Goal: Check status: Check status

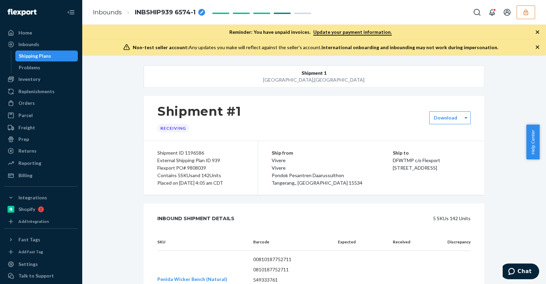
click at [241, 142] on div "Shipment ID 1196586 External Shipping Plan ID 939 Flexport PO# 9808039 Contains…" at bounding box center [201, 168] width 114 height 54
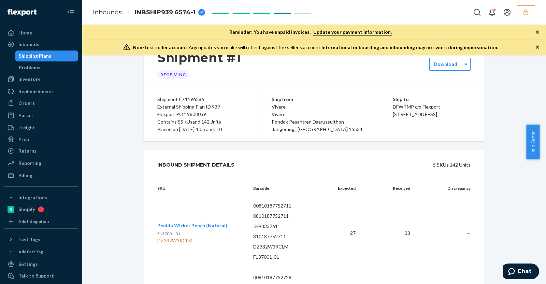
scroll to position [45, 0]
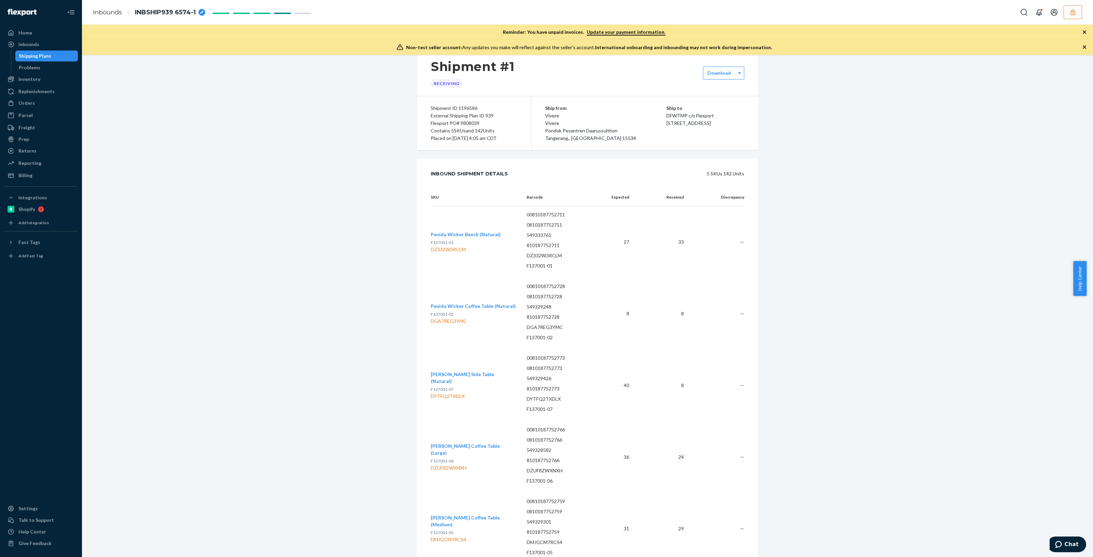
click at [546, 10] on icon "button" at bounding box center [1072, 12] width 7 height 7
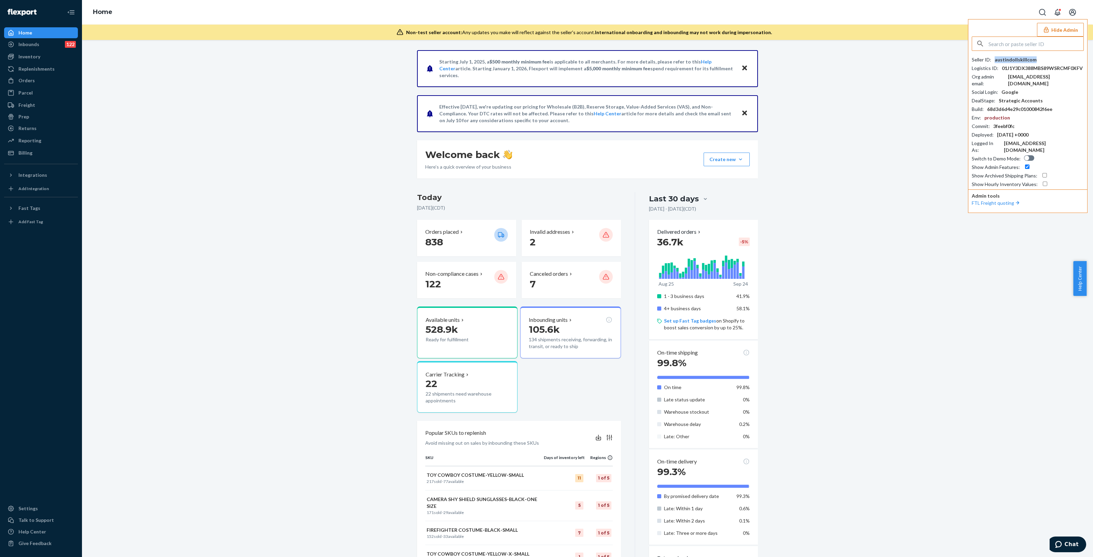
click at [1013, 58] on div "austindollskillcom" at bounding box center [1016, 59] width 42 height 7
copy div "austindollskillcom"
click at [176, 149] on div "Starting [DATE], a $500 monthly minimum fee is applicable to all merchants. For…" at bounding box center [587, 384] width 1001 height 668
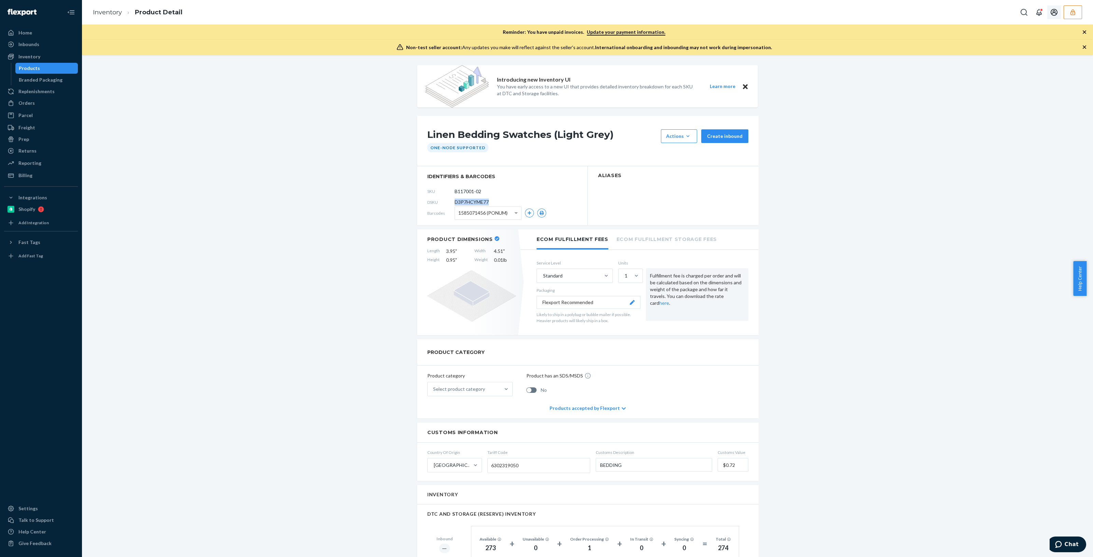
click at [1067, 16] on button "button" at bounding box center [1072, 12] width 18 height 14
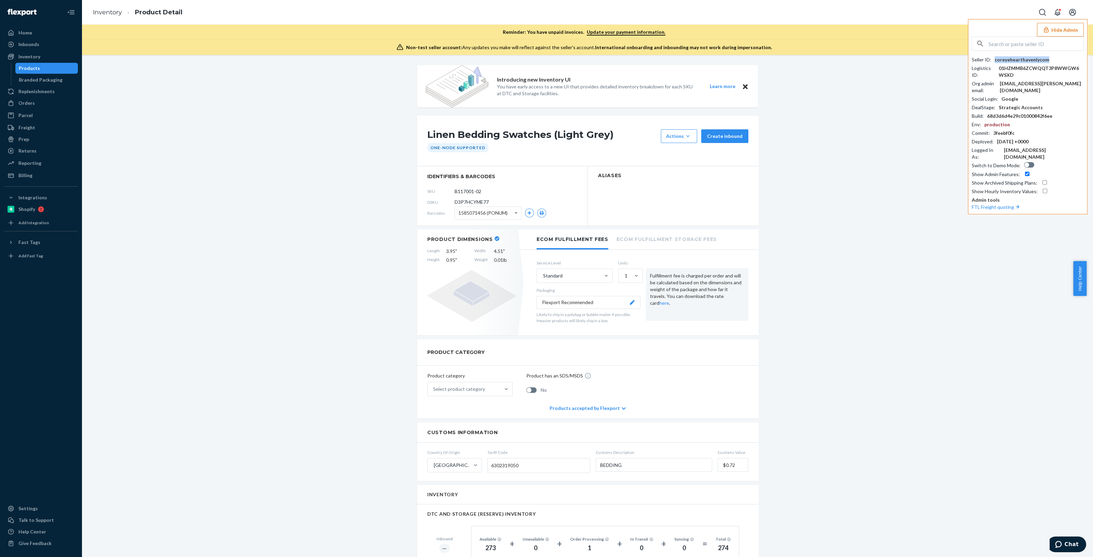
click at [1024, 56] on div "coreyehearthavenlycom" at bounding box center [1022, 59] width 55 height 7
copy div "coreyehearthavenlycom"
click at [30, 53] on div "Inventory" at bounding box center [29, 56] width 22 height 7
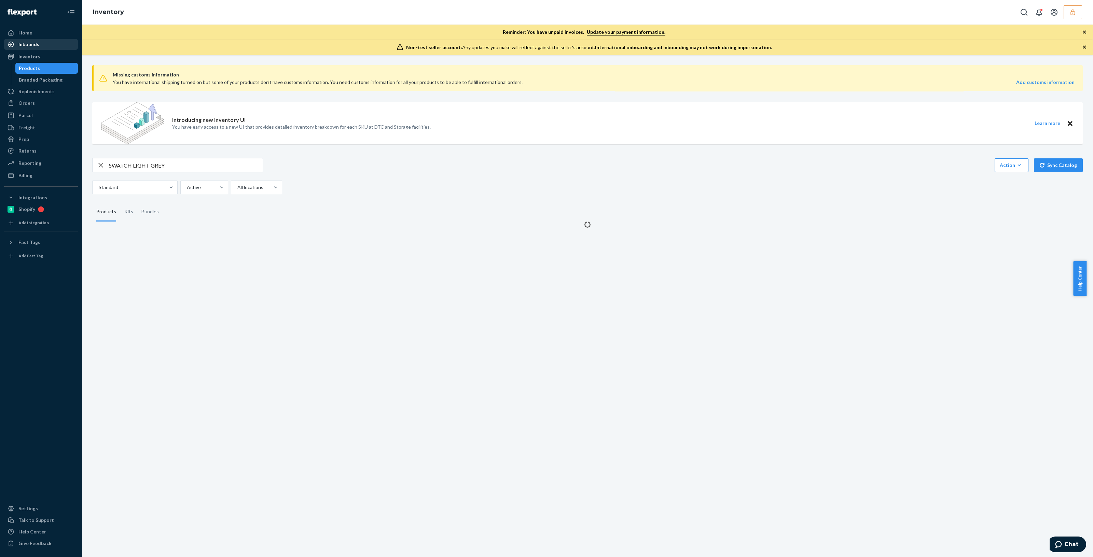
click at [32, 46] on div "Inbounds" at bounding box center [28, 44] width 21 height 7
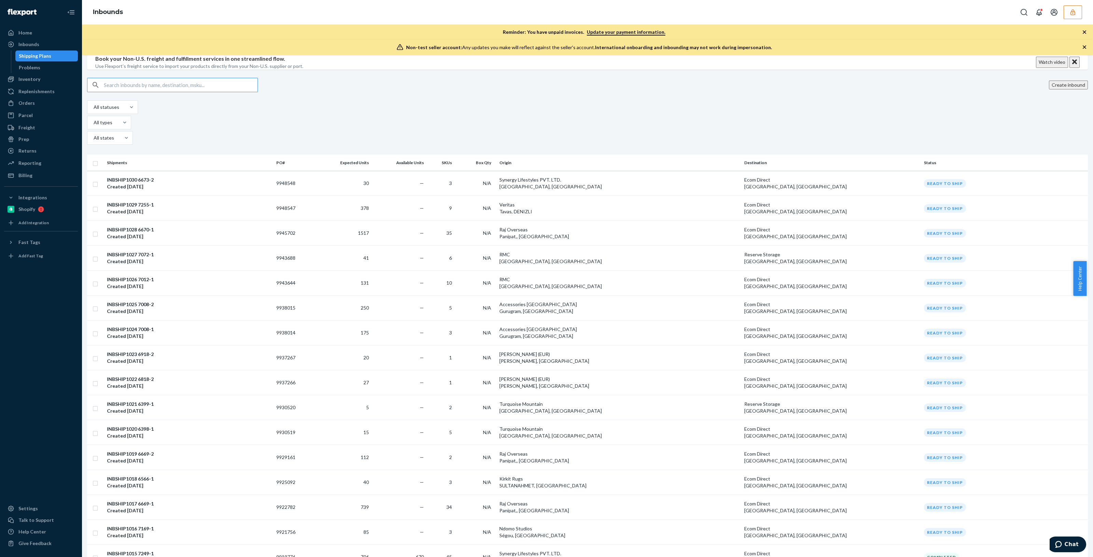
type input "9790255"
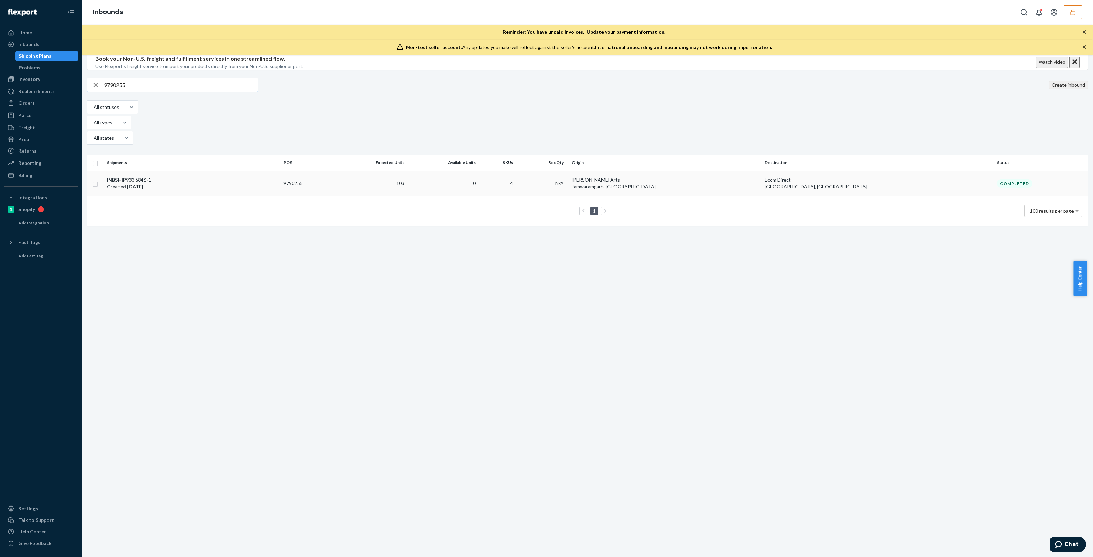
type input "9790255"
click at [181, 187] on div "INBSHIP933 6846-1 Created Jun 10, 2025" at bounding box center [192, 184] width 171 height 14
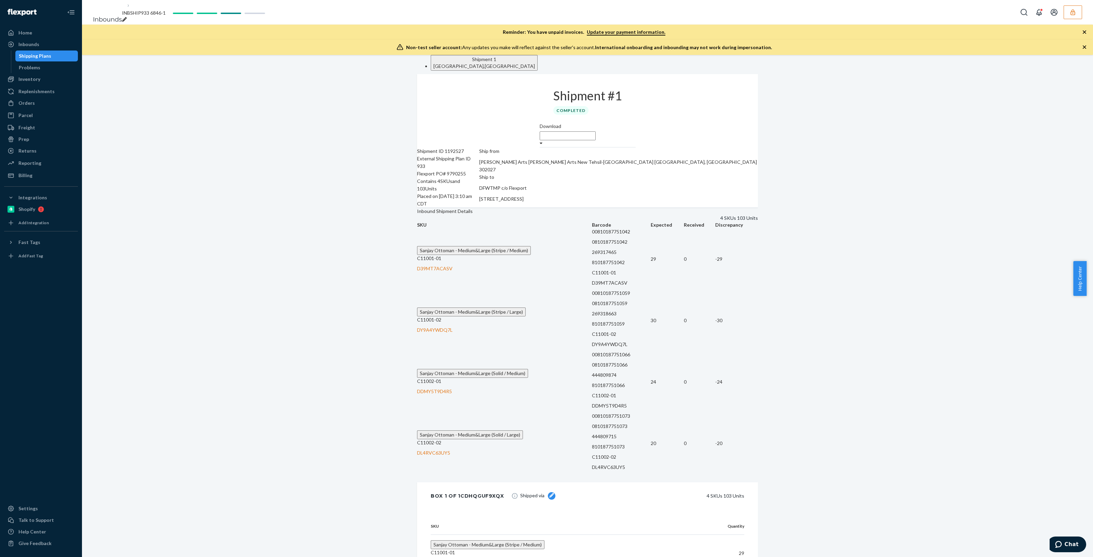
click at [461, 151] on div "Shipment ID 1192527" at bounding box center [448, 152] width 62 height 8
copy div "1192527"
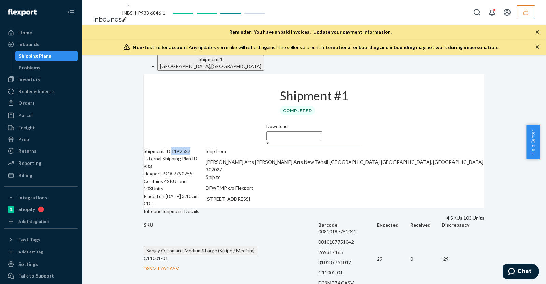
click at [520, 16] on button "button" at bounding box center [526, 12] width 18 height 14
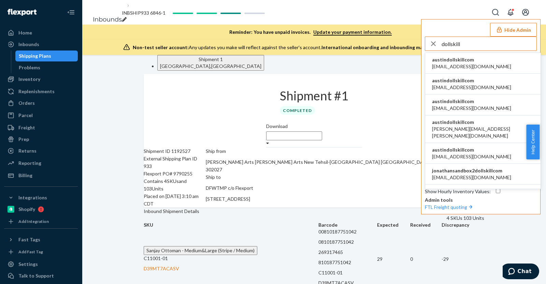
type input "dollskill"
click at [476, 65] on li "austindollskillcom alyssa@dollskill.com" at bounding box center [483, 63] width 115 height 21
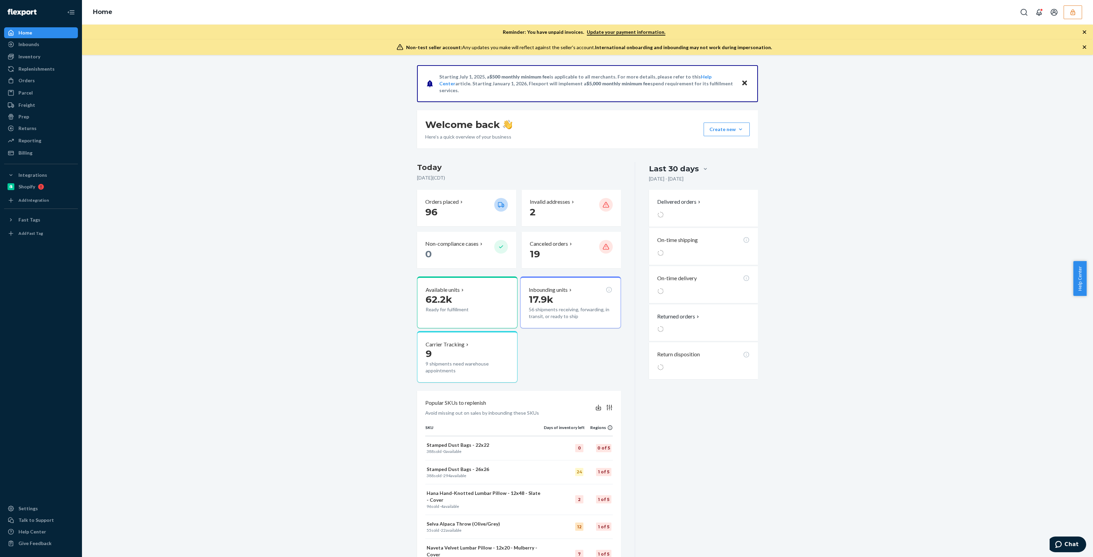
click at [1074, 11] on icon "button" at bounding box center [1072, 12] width 4 height 6
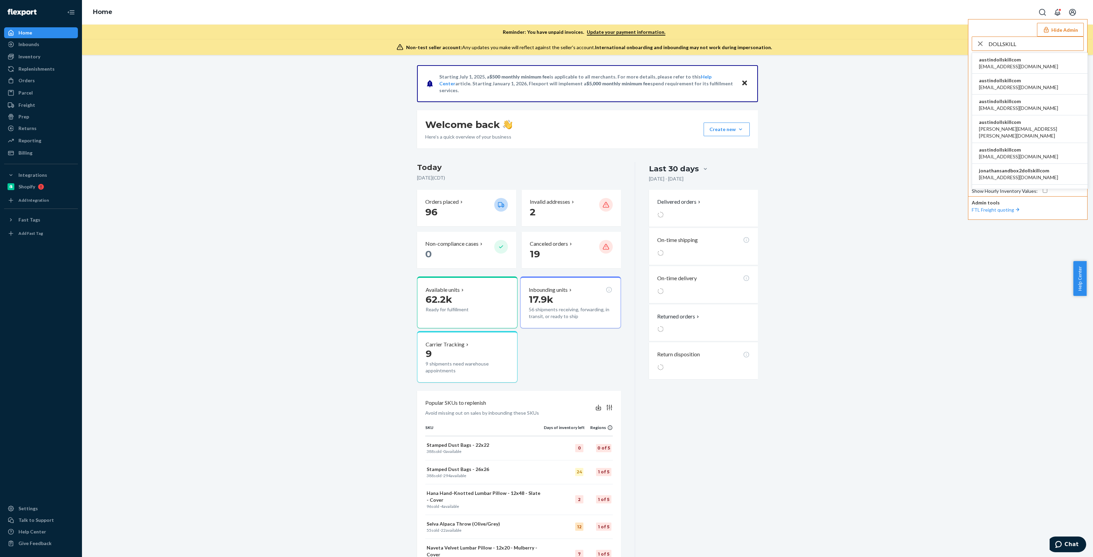
type input "DOLLSKILL"
click at [1022, 56] on li "austindollskillcom alyssa@dollskill.com" at bounding box center [1029, 63] width 115 height 21
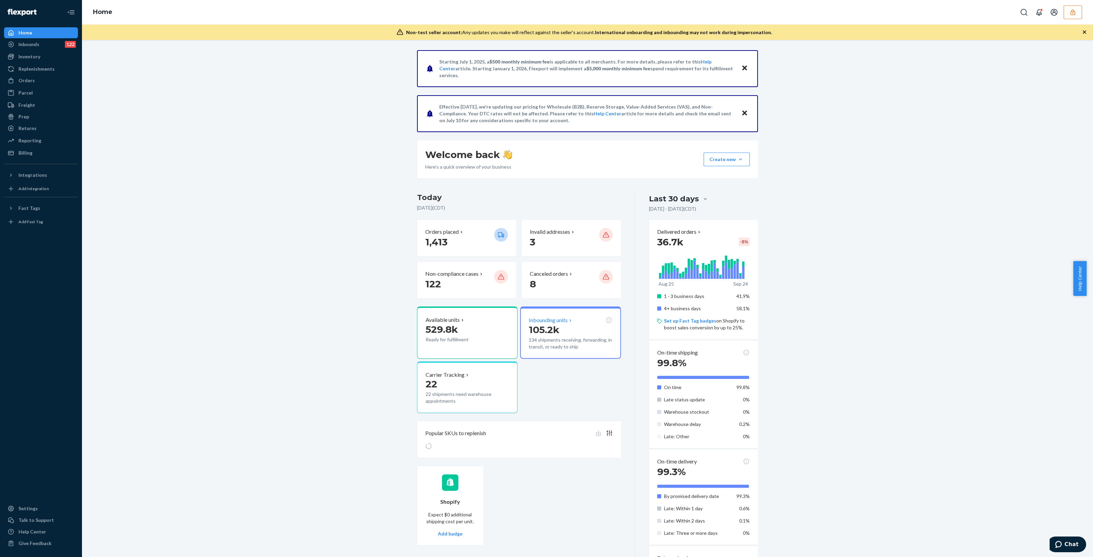
click at [575, 327] on p "105.2k" at bounding box center [570, 330] width 83 height 12
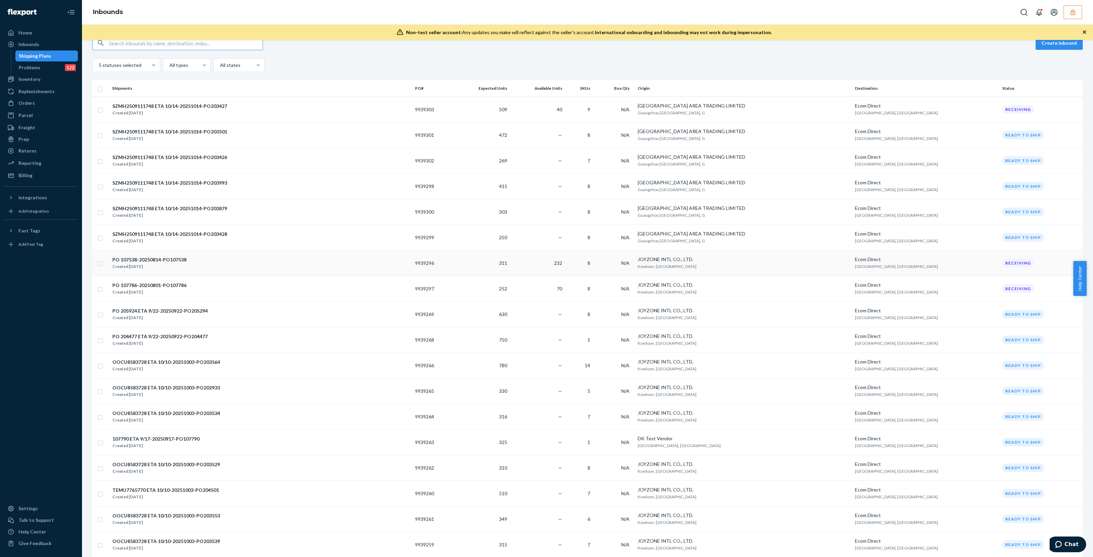
scroll to position [85, 0]
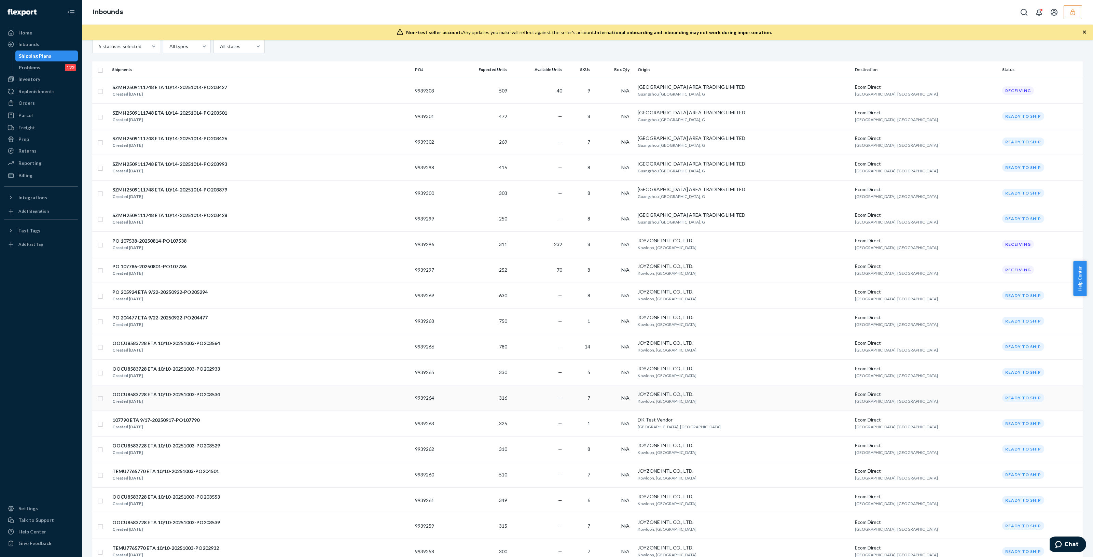
drag, startPoint x: 151, startPoint y: 381, endPoint x: 154, endPoint y: 393, distance: 12.4
drag, startPoint x: 154, startPoint y: 393, endPoint x: 253, endPoint y: 464, distance: 122.2
click at [250, 468] on div "TEMU7765770 ETA 10/10-20251003-PO204501 Created Sep 18, 2025" at bounding box center [260, 475] width 297 height 14
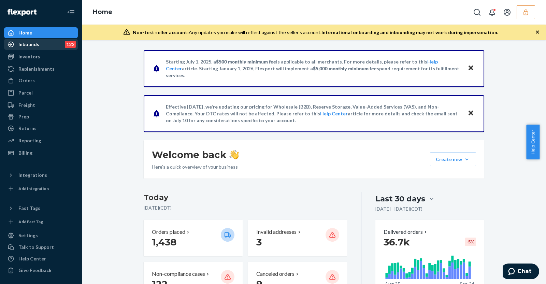
click at [26, 42] on div "Inbounds" at bounding box center [28, 44] width 21 height 7
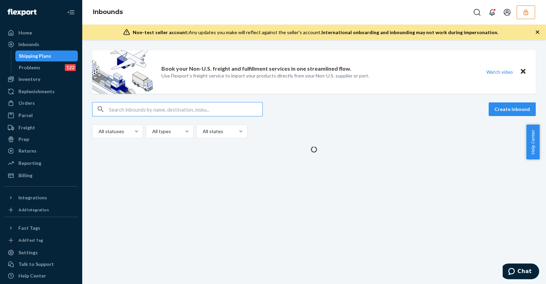
click at [143, 111] on input "text" at bounding box center [186, 109] width 154 height 14
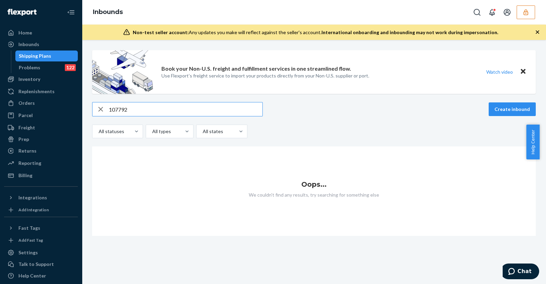
click at [526, 12] on icon "button" at bounding box center [526, 12] width 7 height 7
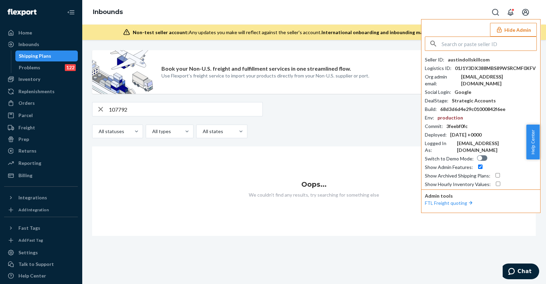
click at [372, 122] on div "107792 Create inbound All statuses All types All states" at bounding box center [314, 120] width 444 height 36
click at [142, 106] on input "107792" at bounding box center [186, 109] width 154 height 14
click at [144, 107] on input "107792" at bounding box center [186, 109] width 154 height 14
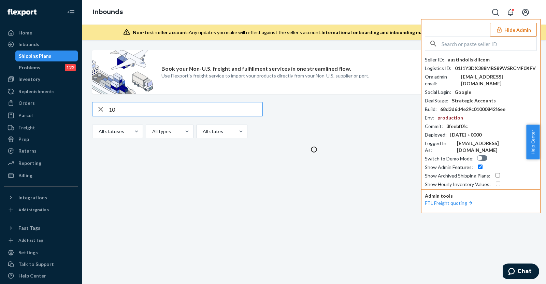
type input "1"
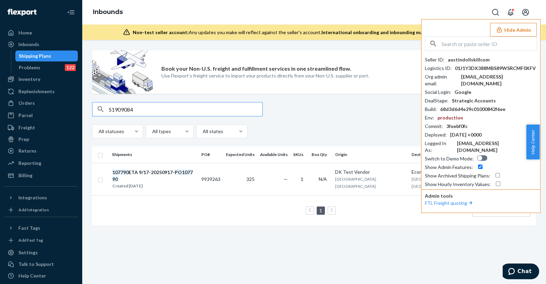
type input "S1909084"
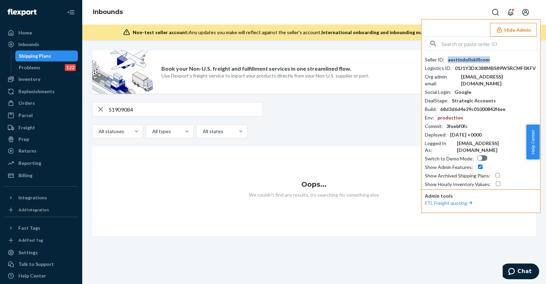
click at [466, 59] on div "austindollskillcom" at bounding box center [469, 59] width 42 height 7
copy div "austindollskillcom"
click at [462, 43] on input "text" at bounding box center [489, 44] width 95 height 14
paste input "austindollskillcom"
type input "austindollskillcom"
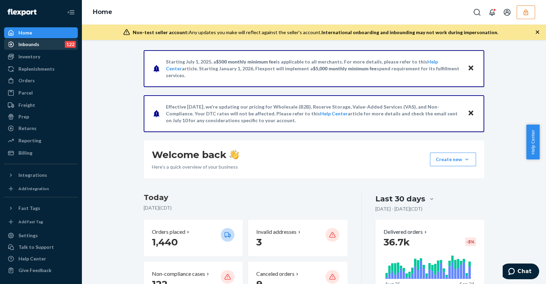
click at [53, 46] on div "Inbounds 122" at bounding box center [41, 45] width 72 height 10
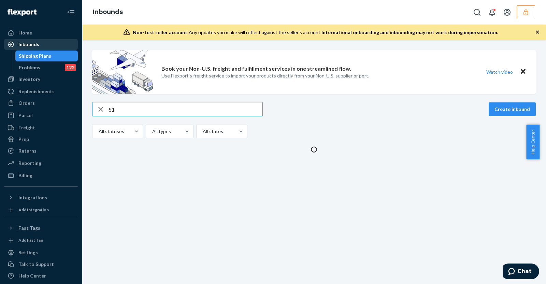
type input "S"
type input "1"
type input "S"
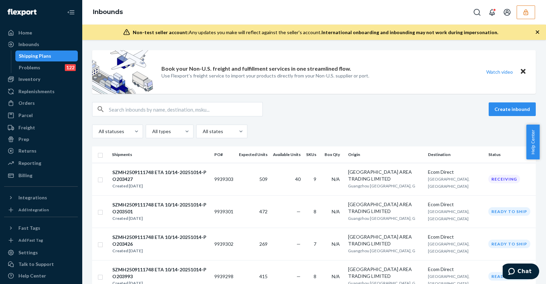
click at [528, 17] on button "button" at bounding box center [526, 12] width 18 height 14
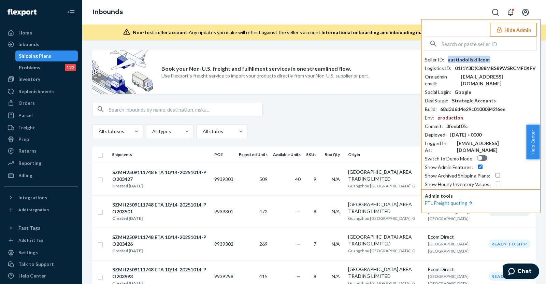
click at [463, 59] on div "austindollskillcom" at bounding box center [469, 59] width 42 height 7
click at [463, 43] on input "text" at bounding box center [489, 44] width 95 height 14
paste input "austindollskillcom"
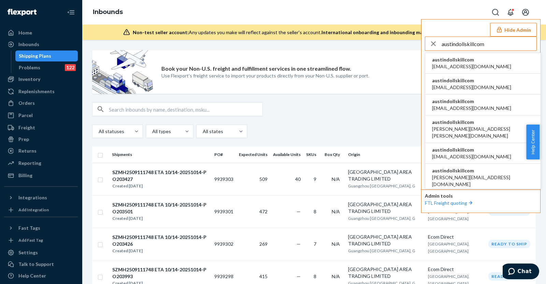
type input "austindollskillcom"
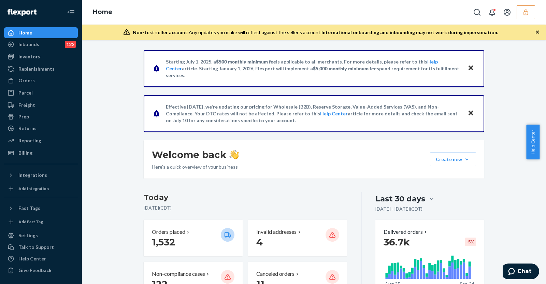
click at [520, 12] on button "button" at bounding box center [526, 12] width 18 height 14
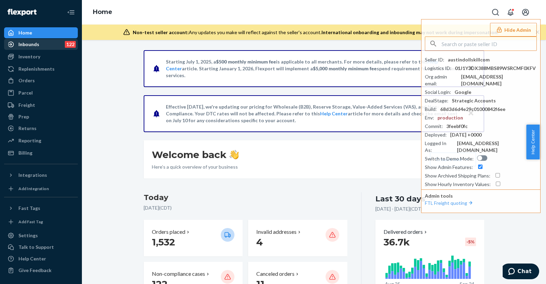
click at [55, 48] on div "Inbounds 122" at bounding box center [41, 45] width 72 height 10
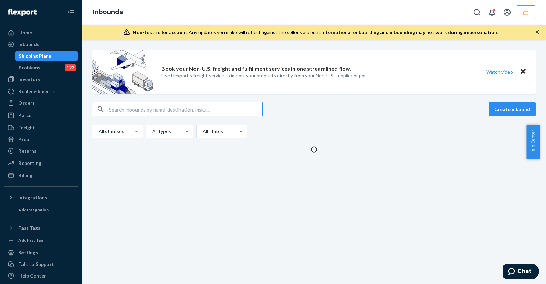
click at [127, 113] on input "text" at bounding box center [186, 109] width 154 height 14
type input "1"
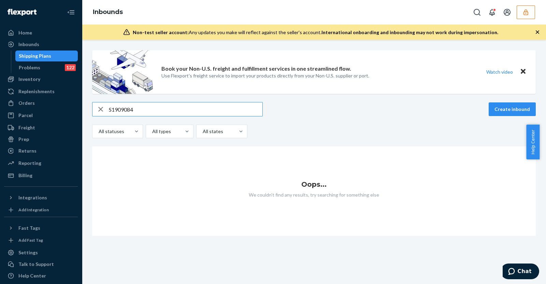
click at [147, 103] on input "S1909084" at bounding box center [186, 109] width 154 height 14
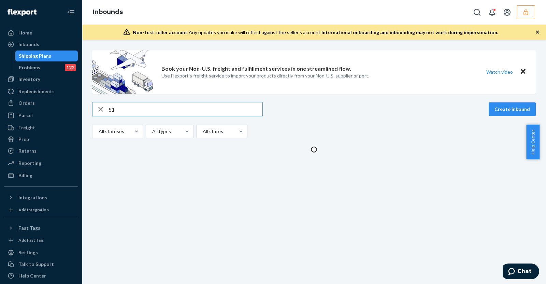
type input "S"
type input "1"
type input "S"
type input "1"
type input "S"
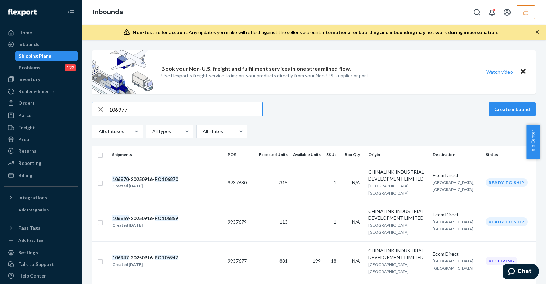
click at [208, 115] on input "106977" at bounding box center [186, 109] width 154 height 14
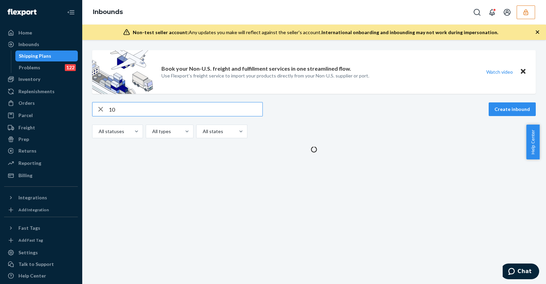
type input "1"
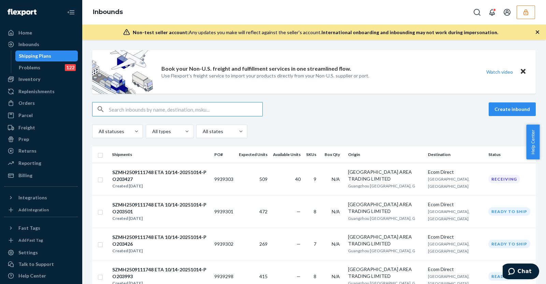
click at [219, 113] on input "text" at bounding box center [186, 109] width 154 height 14
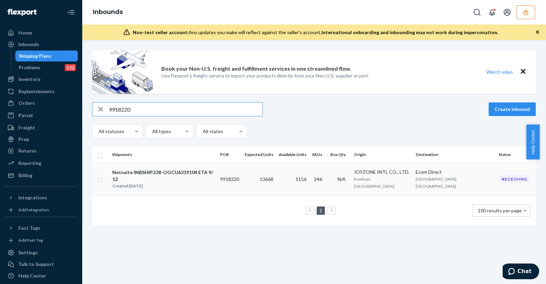
type input "9918220"
click at [242, 185] on td "9918220" at bounding box center [230, 179] width 25 height 32
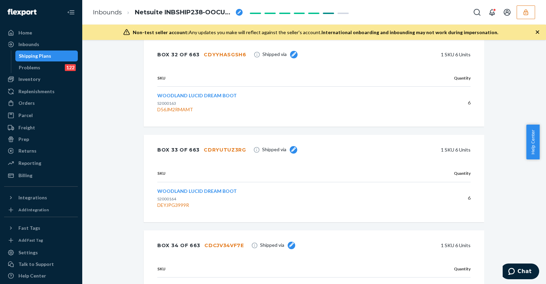
scroll to position [16306, 0]
click at [58, 45] on div "Inbounds" at bounding box center [41, 45] width 72 height 10
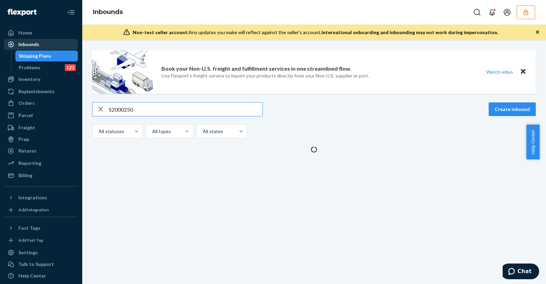
type input "S2000250"
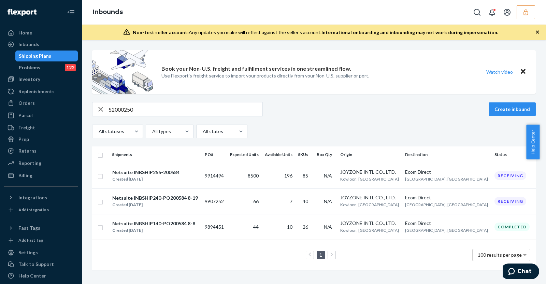
drag, startPoint x: 252, startPoint y: 199, endPoint x: 240, endPoint y: 240, distance: 42.6
click at [240, 240] on td "1 100 results per page" at bounding box center [314, 255] width 444 height 30
